Goal: Task Accomplishment & Management: Manage account settings

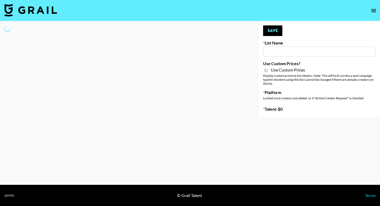
type input "FaceApp"
checkbox input "true"
select select "Brand"
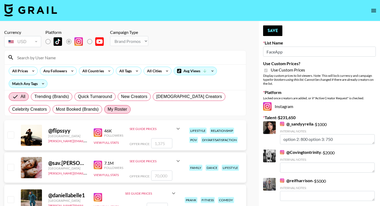
click at [114, 106] on span "My Roster" at bounding box center [118, 109] width 20 height 6
click at [108, 109] on input "My Roster" at bounding box center [108, 109] width 0 height 0
radio input "true"
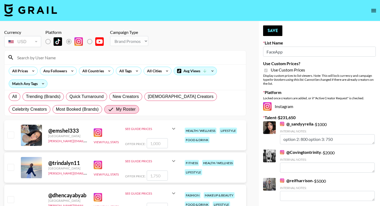
click at [11, 135] on input "checkbox" at bounding box center [10, 134] width 6 height 6
checkbox input "true"
type input "1000"
click at [275, 33] on button "Save" at bounding box center [272, 30] width 19 height 11
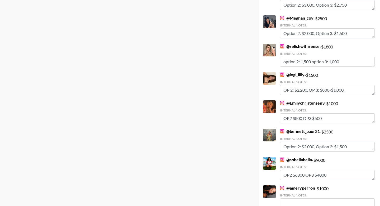
scroll to position [490, 0]
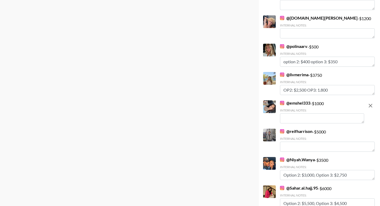
click at [301, 120] on textarea at bounding box center [322, 118] width 84 height 10
paste textarea "option 3: 1x IG Story set (3-5 frames)"
type textarea "option 3: 1x IG Story set (3-5 frames) $500"
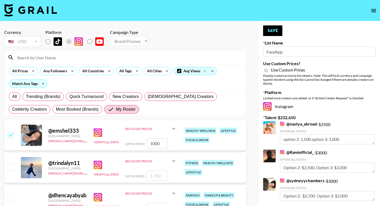
click at [274, 33] on button "Save" at bounding box center [272, 30] width 19 height 11
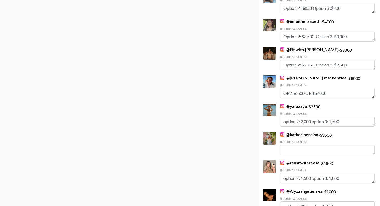
scroll to position [408, 0]
